Goal: Check status: Check status

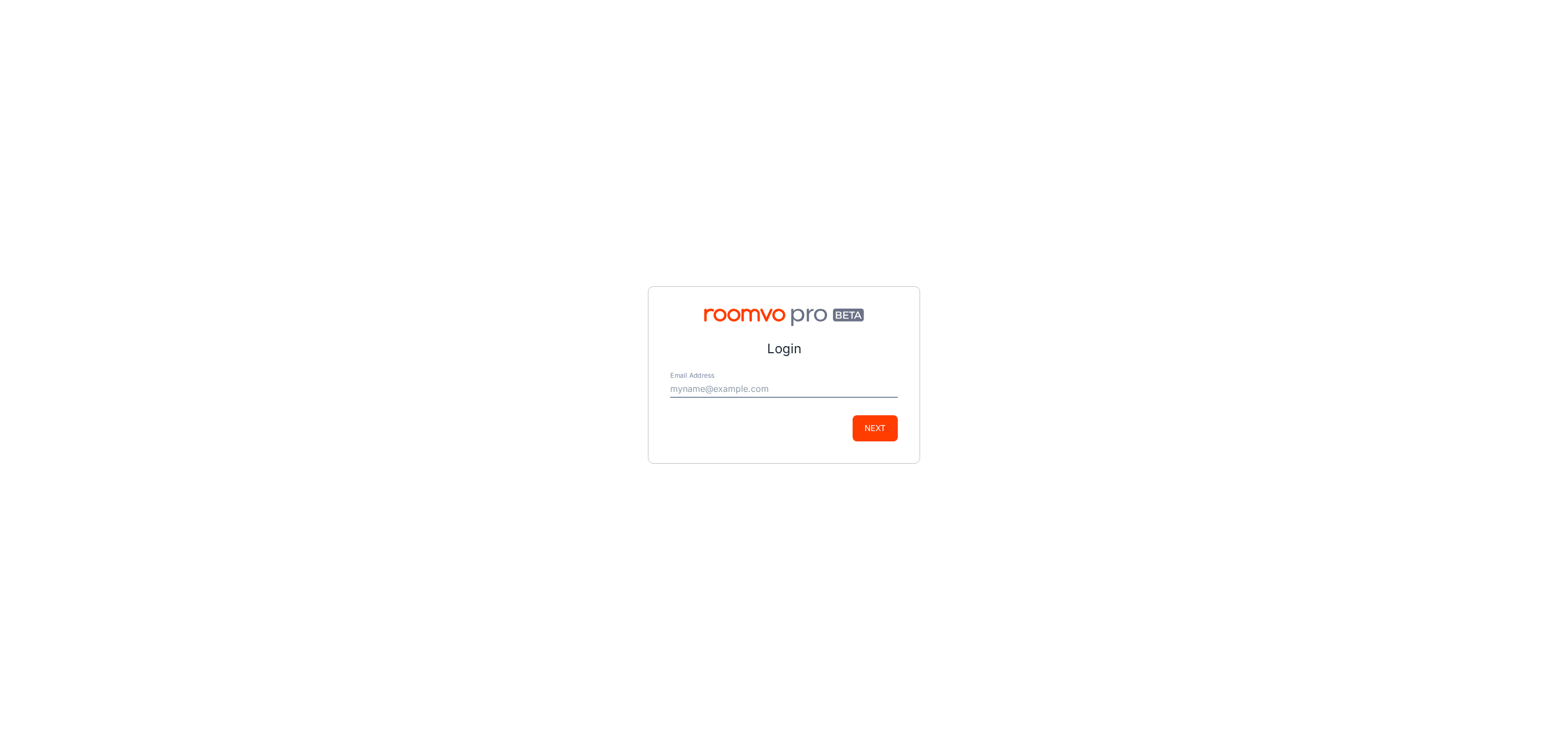
click at [804, 382] on input "Email Address" at bounding box center [784, 389] width 228 height 18
type input "[EMAIL_ADDRESS][DOMAIN_NAME]"
click at [882, 437] on button "Next" at bounding box center [875, 428] width 45 height 26
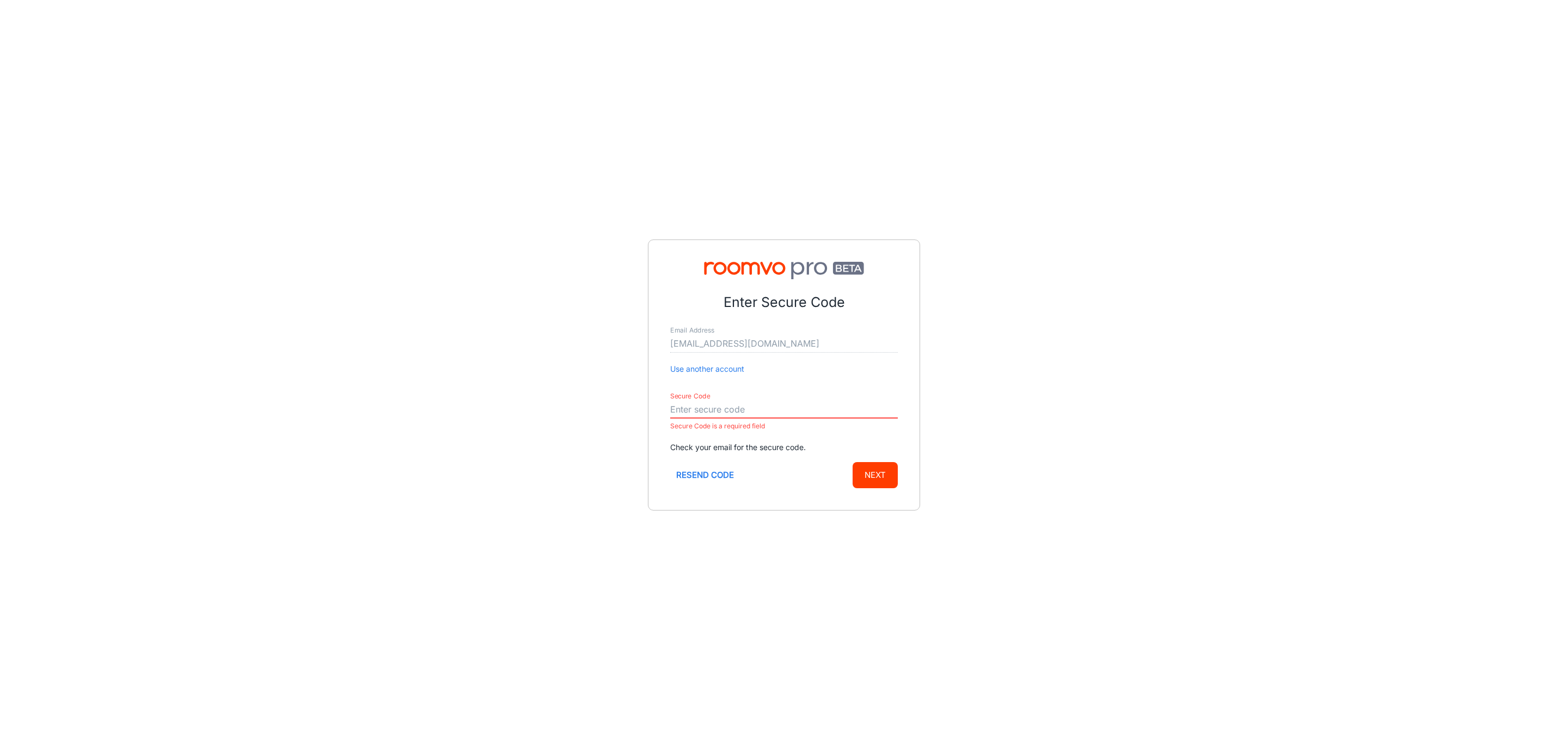
click at [774, 407] on input "Secure Code" at bounding box center [784, 410] width 228 height 18
paste input "465835"
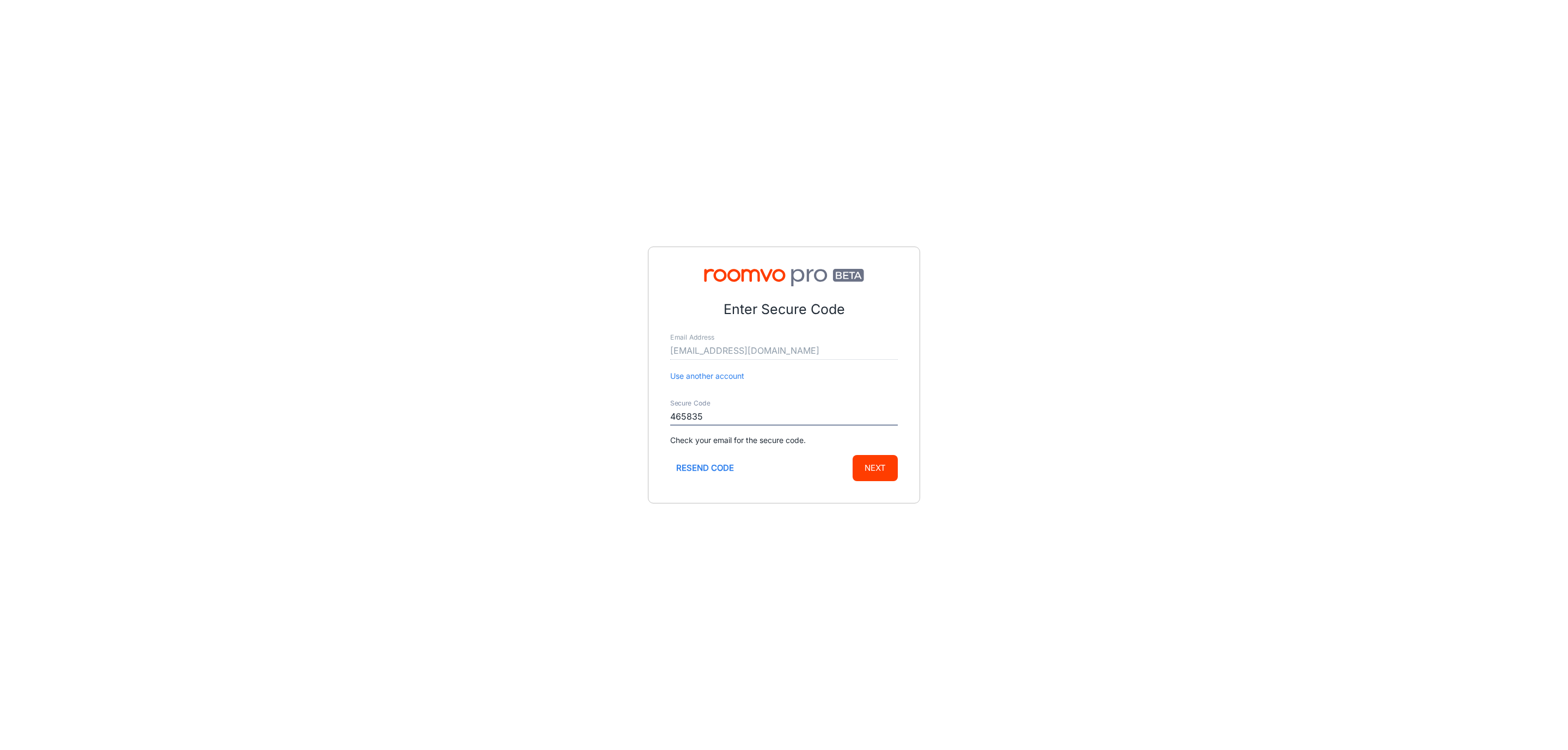
type input "465835"
click at [852, 455] on button "Next" at bounding box center [875, 468] width 45 height 26
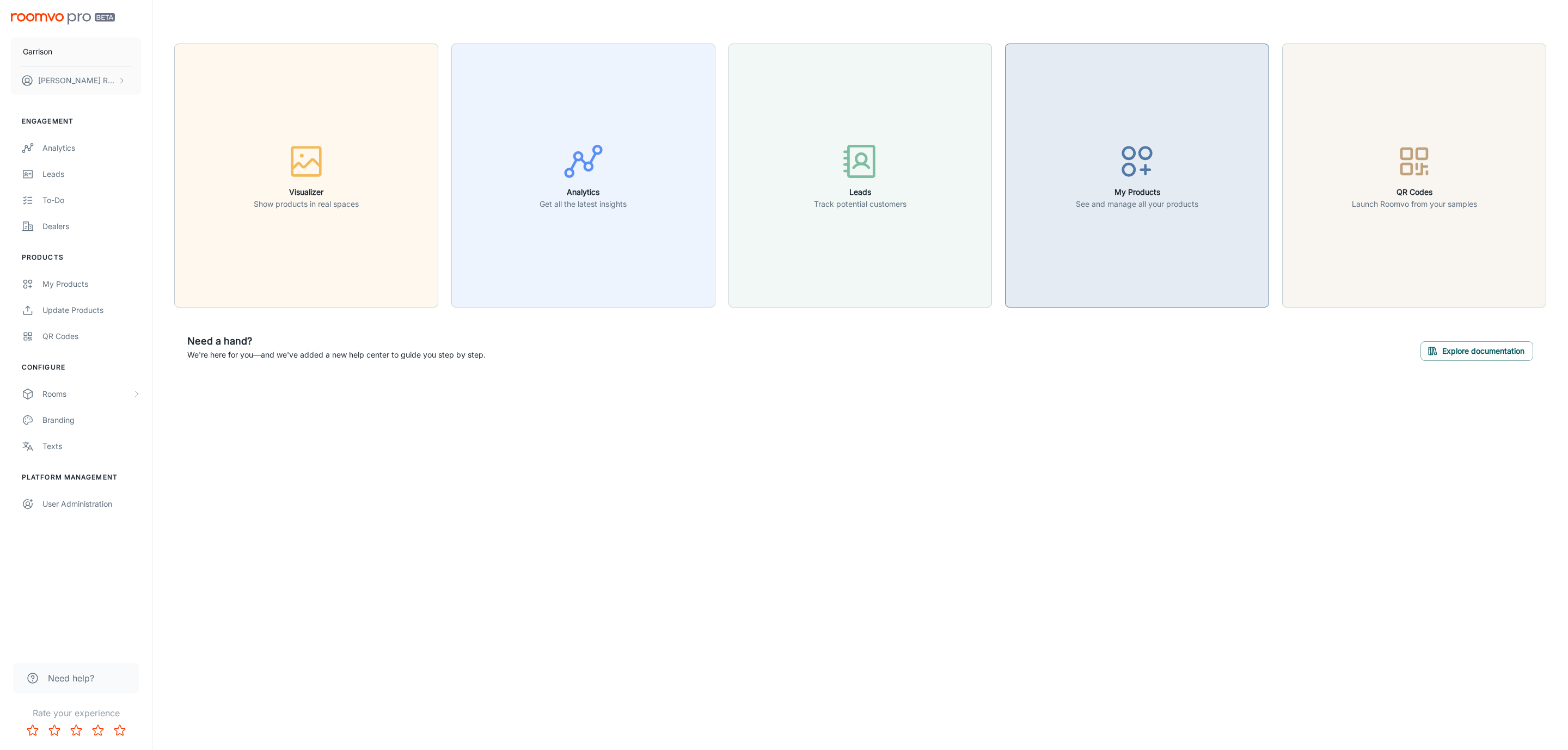
click at [1171, 199] on p "See and manage all your products" at bounding box center [1137, 204] width 122 height 12
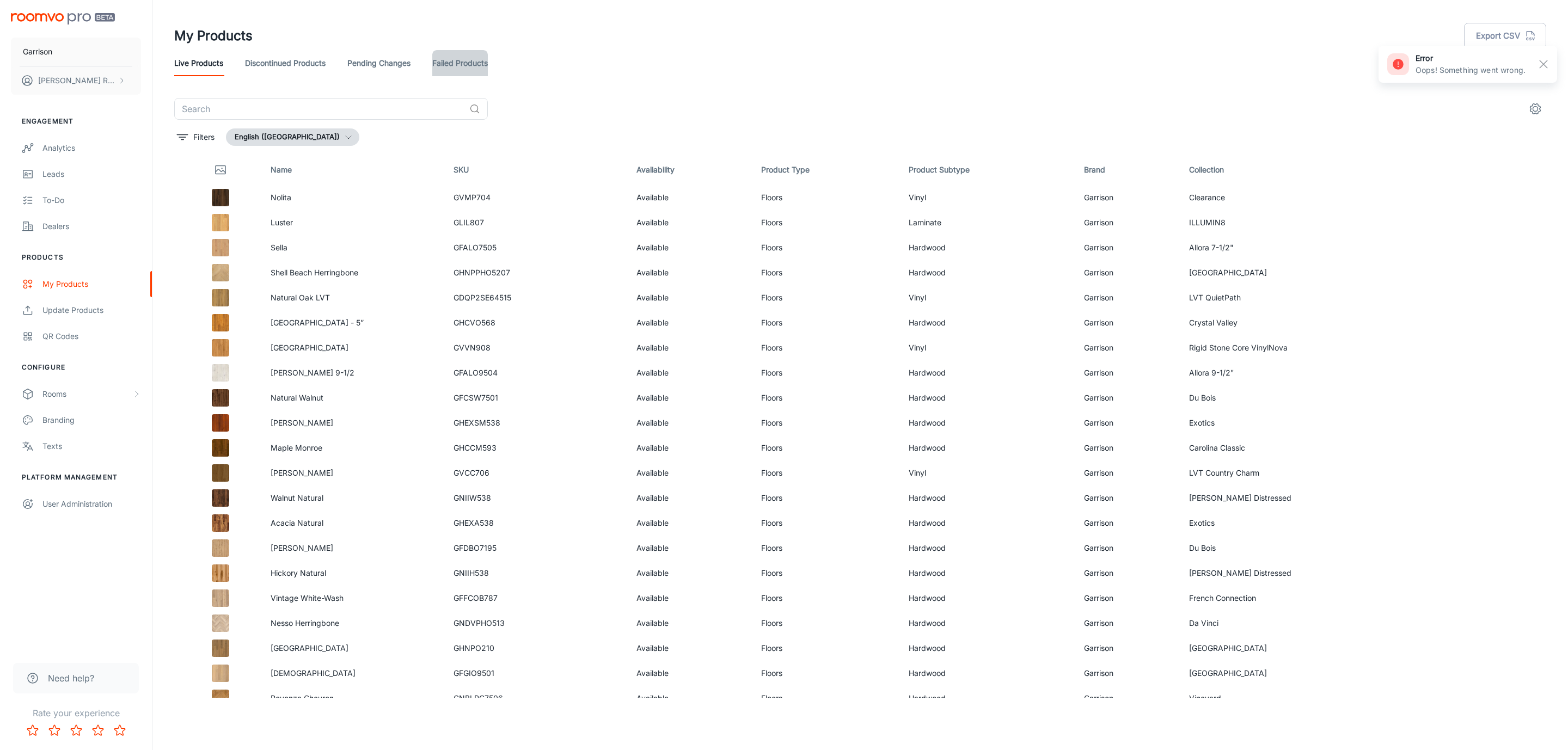
click at [448, 59] on link "Failed Products" at bounding box center [460, 63] width 55 height 26
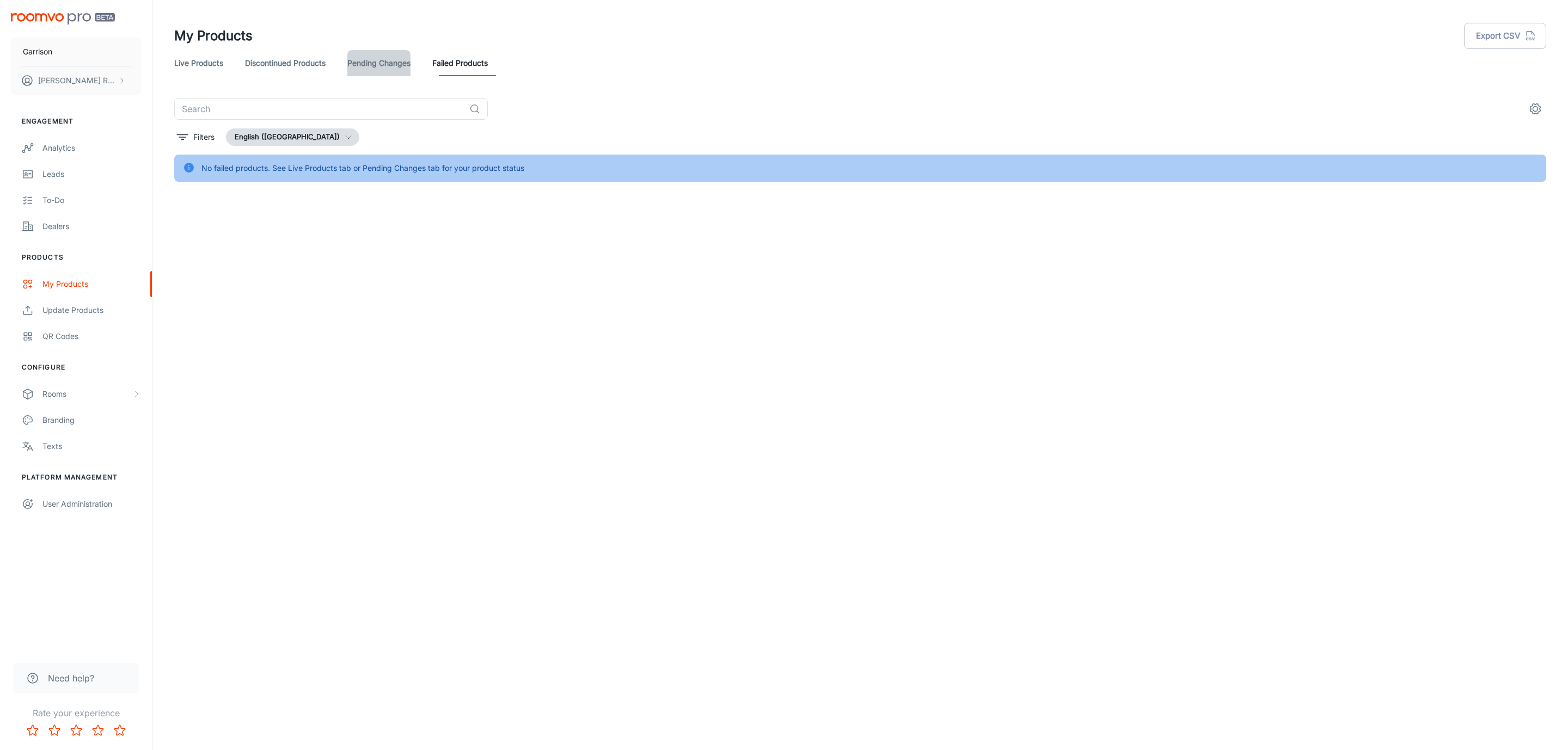
click at [384, 65] on link "Pending Changes" at bounding box center [378, 63] width 63 height 26
